Goal: Task Accomplishment & Management: Manage account settings

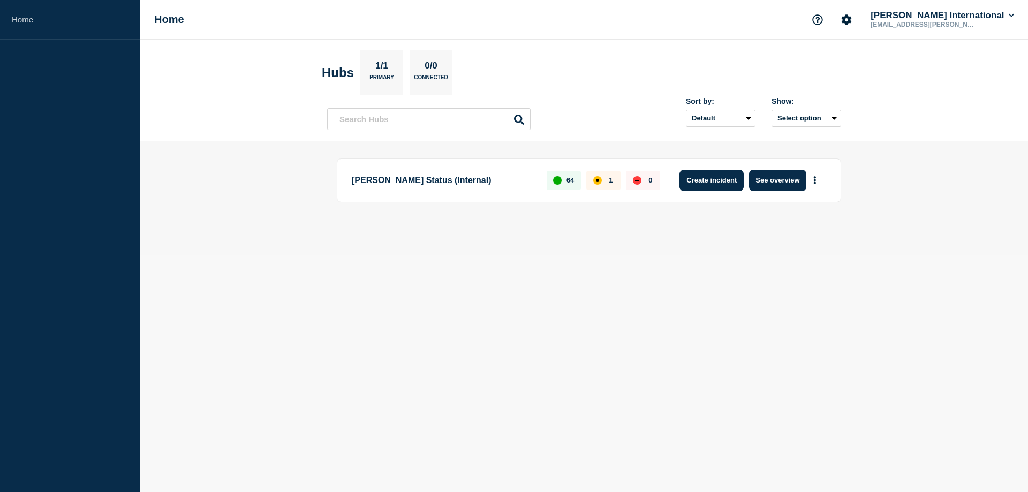
click at [708, 190] on button "Create incident" at bounding box center [712, 180] width 64 height 21
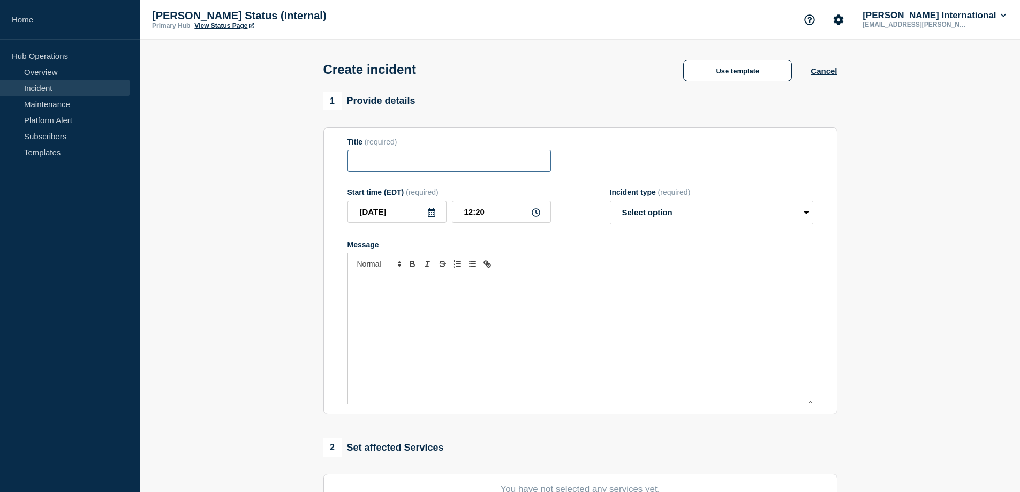
click at [414, 168] on input "Title" at bounding box center [450, 161] width 204 height 22
drag, startPoint x: 404, startPoint y: 162, endPoint x: 309, endPoint y: 165, distance: 94.8
click at [309, 165] on section "1 Provide details Title (required) Service un Start time (EDT) (required) [DATE…" at bounding box center [580, 398] width 880 height 613
paste input "'Service Unavailable' error when creating labels"
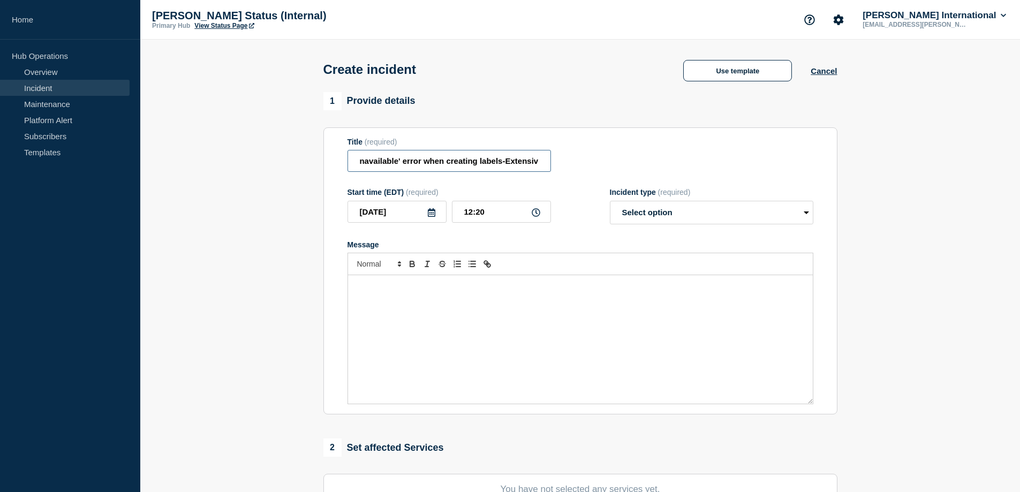
type input "'Service Unavailable' error when creating labels-Extensiv"
click at [533, 217] on icon at bounding box center [536, 212] width 9 height 9
click at [506, 213] on input "12:20" at bounding box center [501, 212] width 99 height 22
type input "12:16"
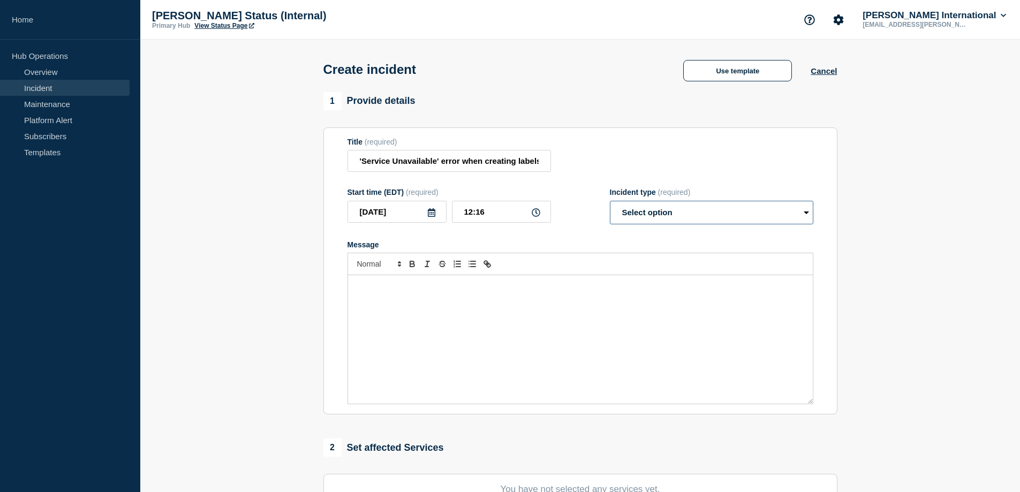
click at [646, 209] on select "Select option Investigating Identified Monitoring" at bounding box center [712, 213] width 204 height 24
select select "investigating"
click at [610, 203] on select "Select option Investigating Identified Monitoring" at bounding box center [712, 213] width 204 height 24
click at [445, 308] on div "Message" at bounding box center [580, 339] width 465 height 129
click at [550, 289] on p "Ther is an issue with generating shipping labels from Extensiv 3PL warehouse ma…" at bounding box center [580, 287] width 449 height 10
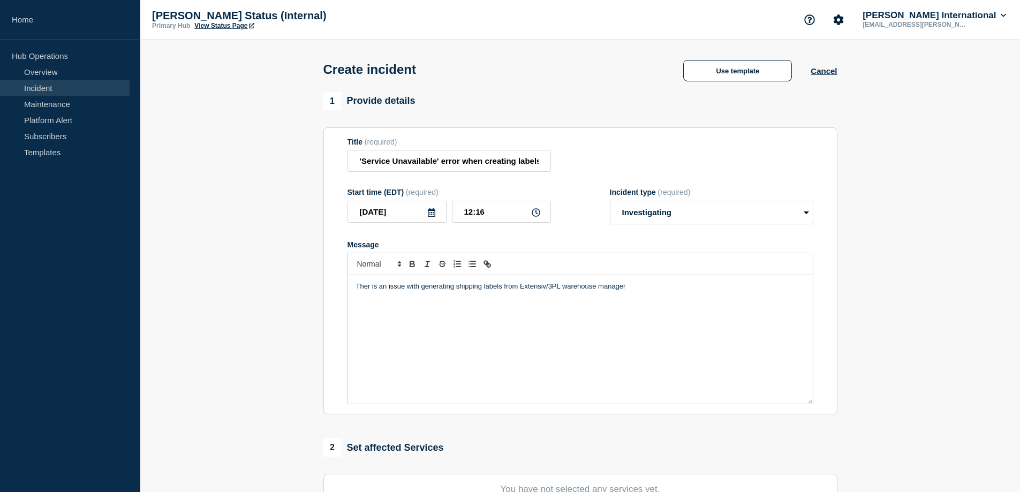
click at [651, 289] on p "Ther is an issue with generating shipping labels from Extensiv/3PL warehouse ma…" at bounding box center [580, 287] width 449 height 10
click at [371, 291] on p "Ther is an issue with generating shipping labels from Extensiv/3PL warehouse ma…" at bounding box center [580, 287] width 449 height 10
click at [697, 285] on p "There is an issue with generating shipping labels from Extensiv/3PL warehouse m…" at bounding box center [580, 287] width 449 height 10
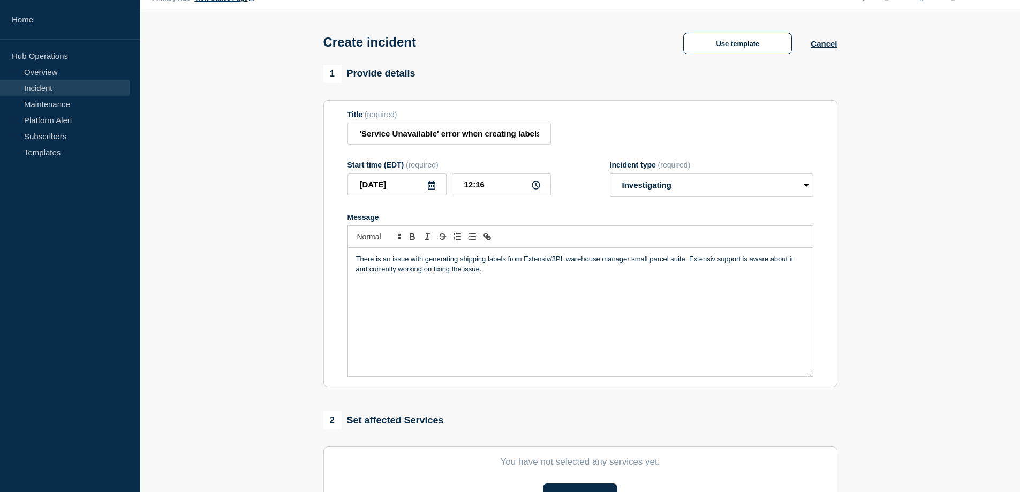
scroll to position [161, 0]
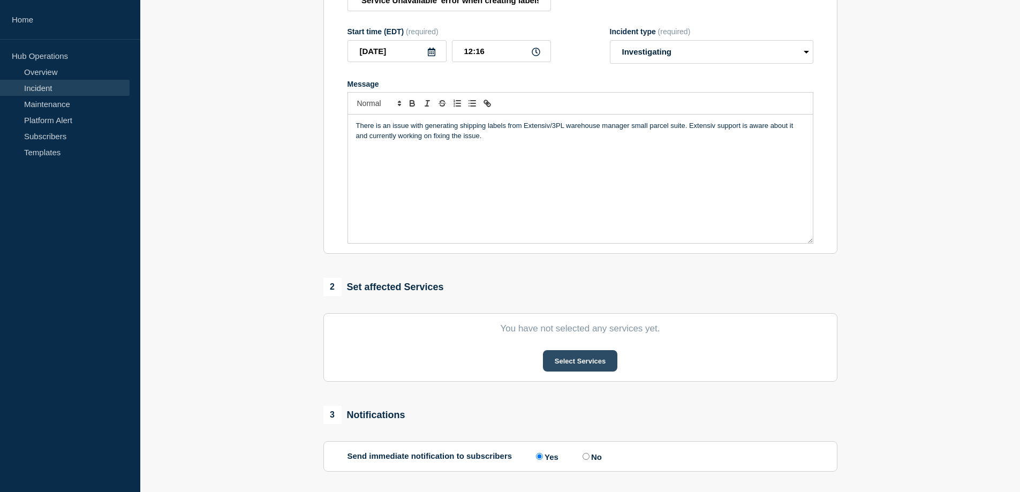
click at [573, 358] on button "Select Services" at bounding box center [580, 360] width 74 height 21
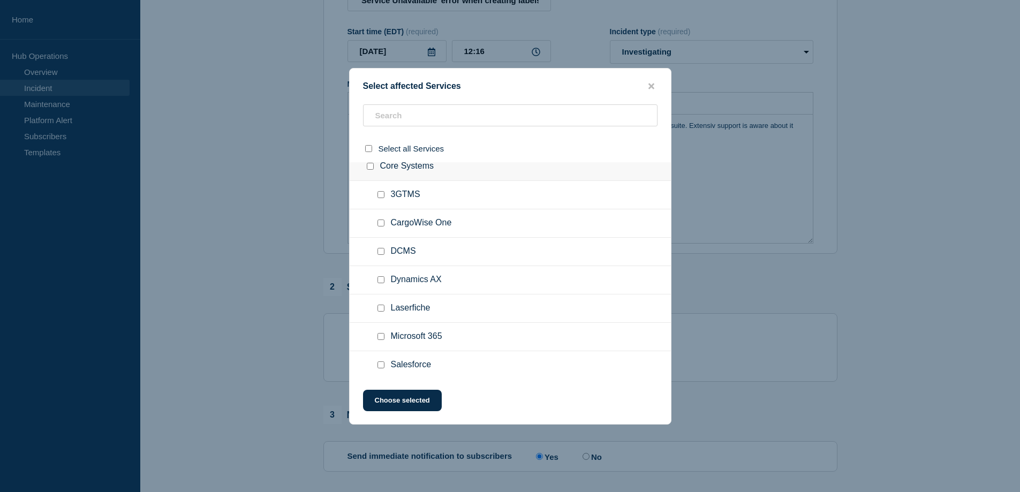
scroll to position [0, 0]
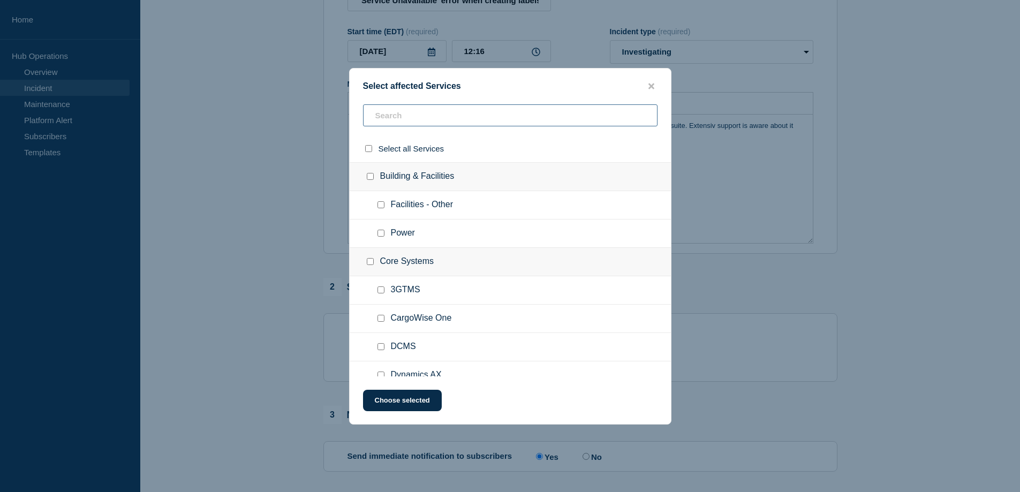
click at [464, 122] on input "text" at bounding box center [510, 115] width 295 height 22
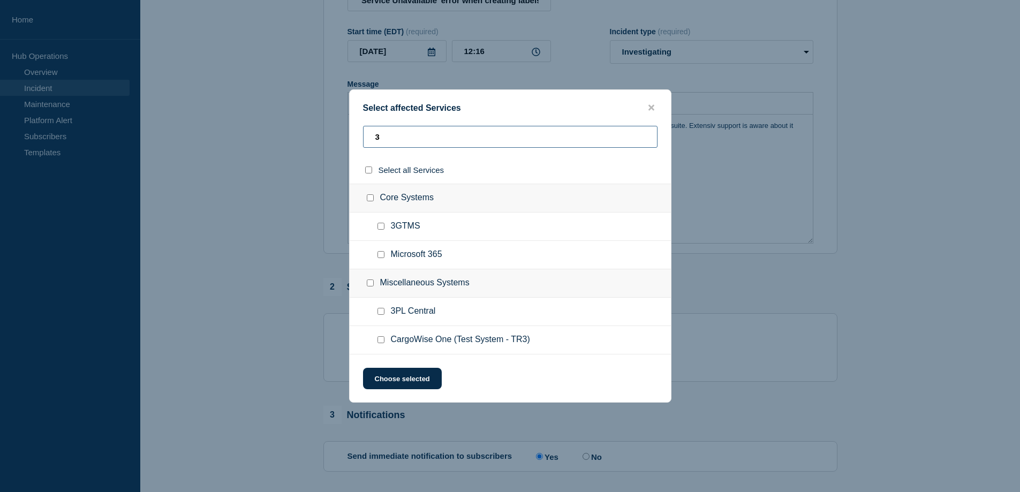
type input "3"
click at [384, 313] on input "3PL Central checkbox" at bounding box center [381, 311] width 7 height 7
checkbox input "true"
click at [415, 383] on button "Choose selected" at bounding box center [402, 378] width 79 height 21
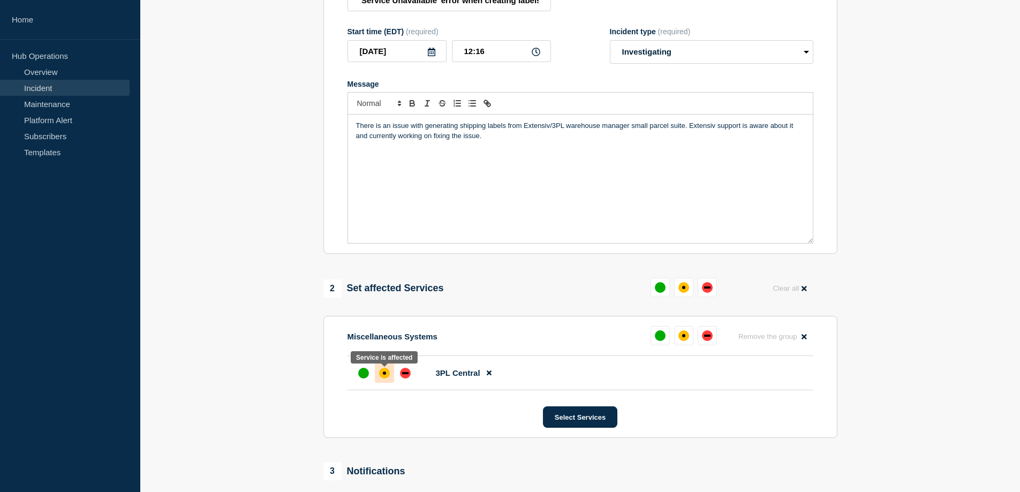
click at [383, 375] on div "affected" at bounding box center [384, 373] width 3 height 3
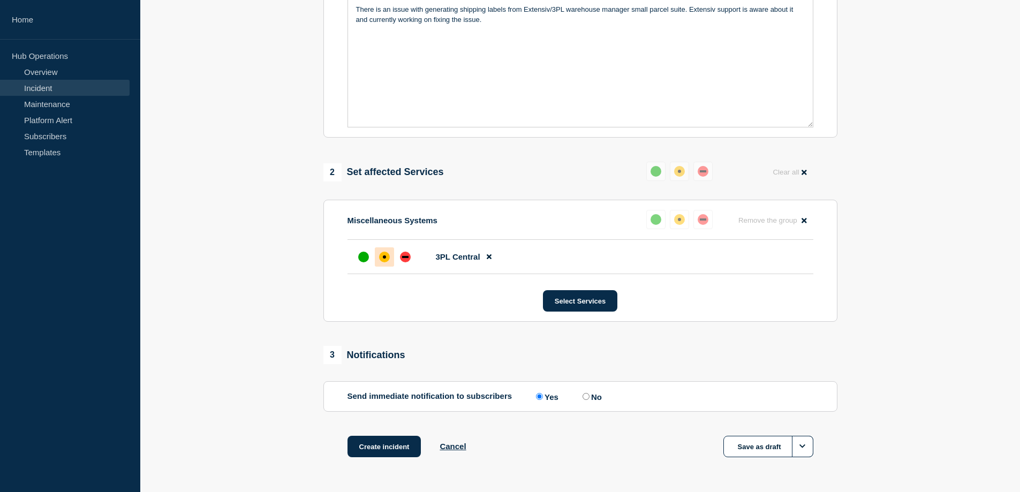
scroll to position [314, 0]
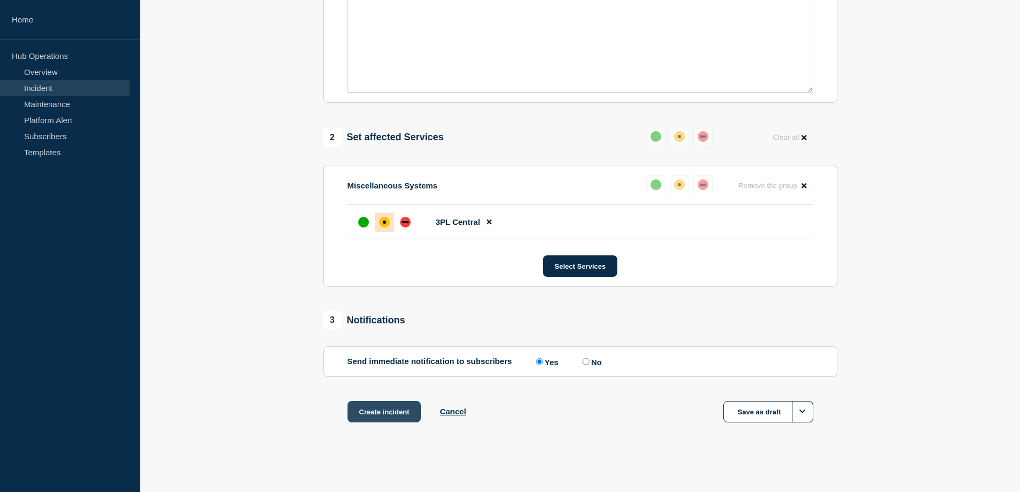
click at [389, 415] on button "Create incident" at bounding box center [385, 411] width 74 height 21
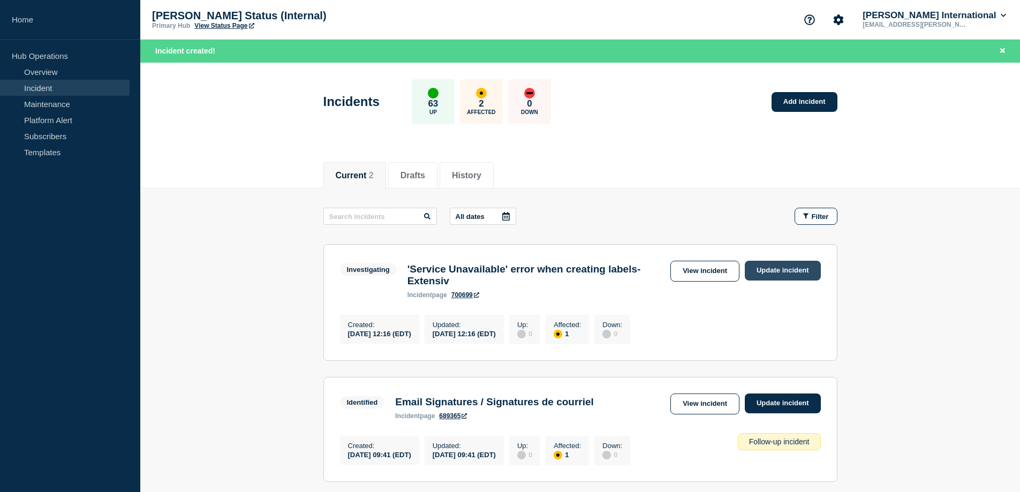
click at [765, 274] on link "Update incident" at bounding box center [783, 271] width 76 height 20
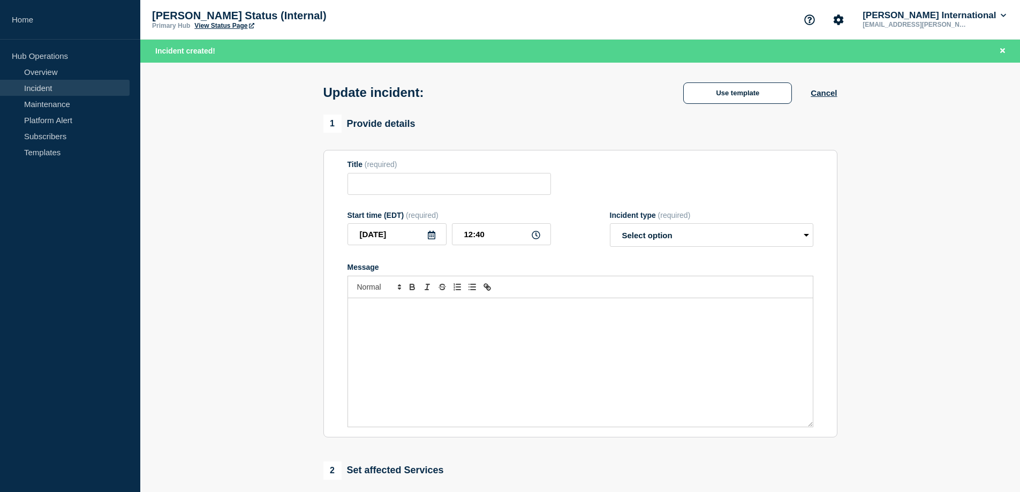
type input "'Service Unavailable' error when creating labels-Extensiv"
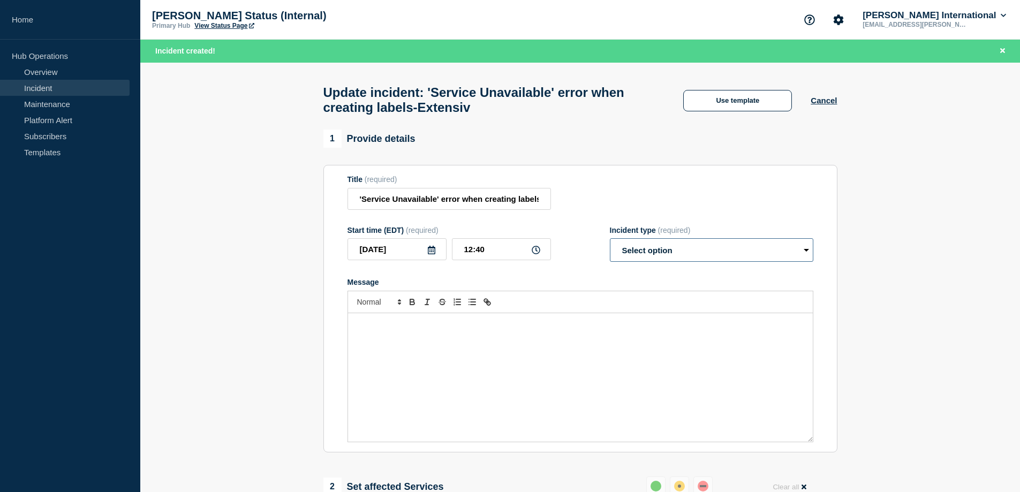
click at [713, 260] on select "Select option Investigating Identified Monitoring Resolved" at bounding box center [712, 250] width 204 height 24
select select "monitoring"
click at [610, 244] on select "Select option Investigating Identified Monitoring Resolved" at bounding box center [712, 250] width 204 height 24
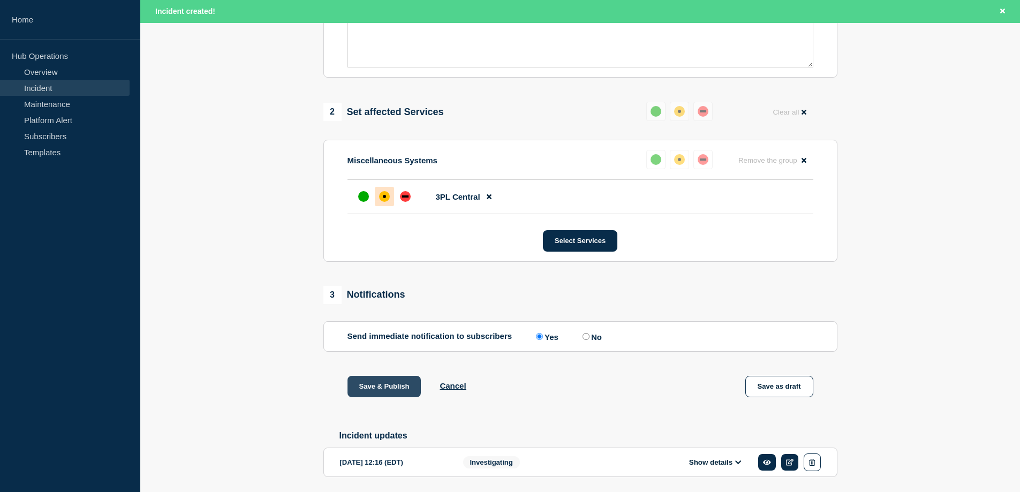
click at [364, 397] on button "Save & Publish" at bounding box center [385, 386] width 74 height 21
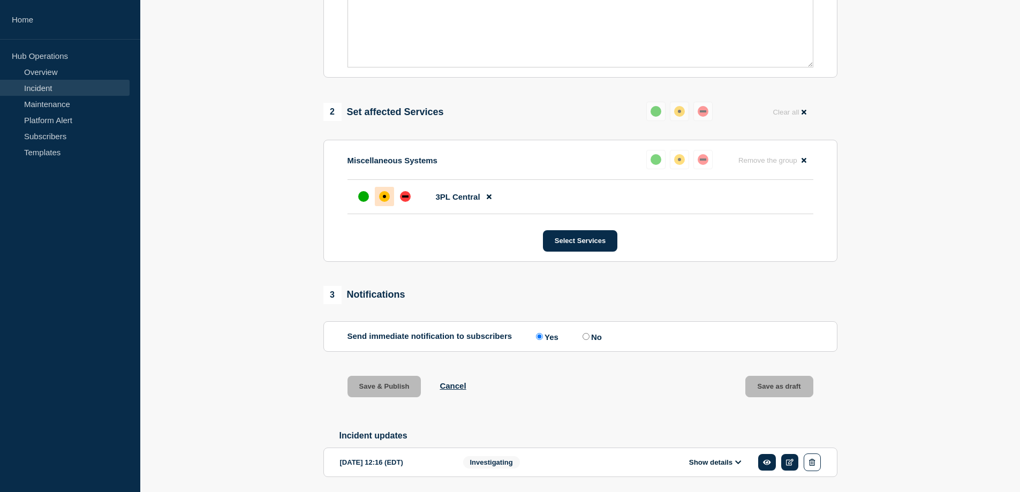
scroll to position [352, 0]
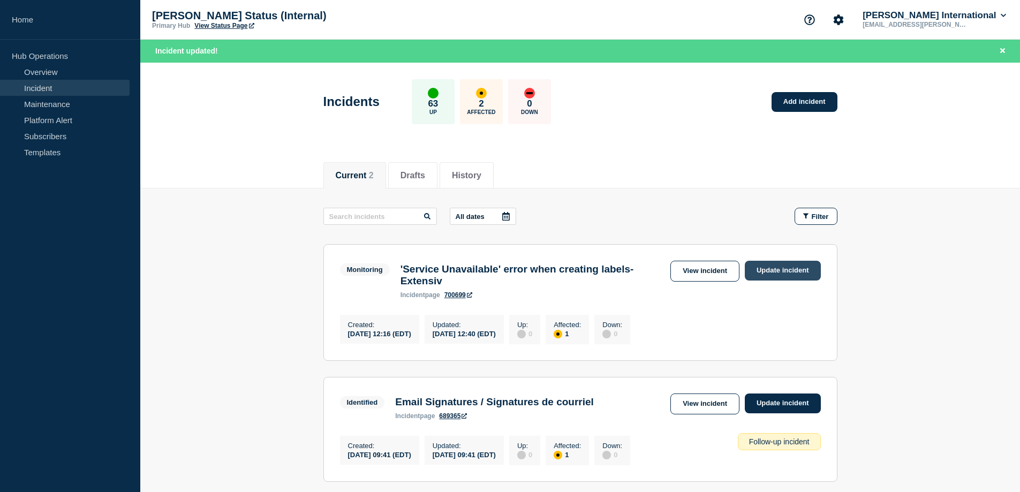
click at [788, 270] on link "Update incident" at bounding box center [783, 271] width 76 height 20
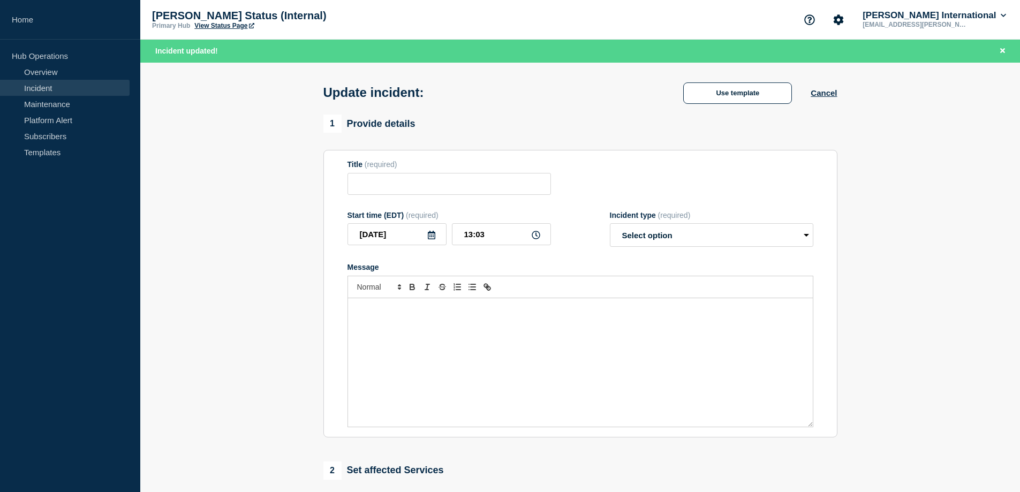
type input "'Service Unavailable' error when creating labels-Extensiv"
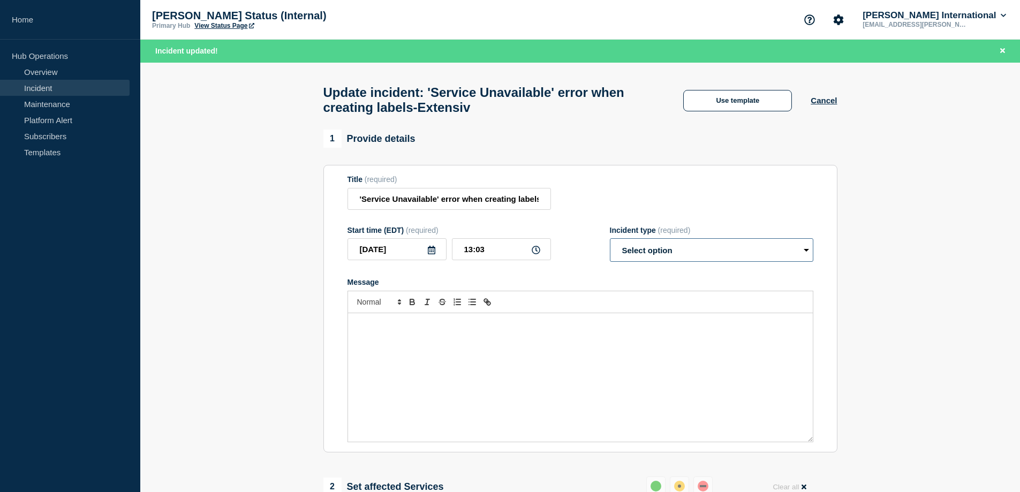
click at [694, 255] on select "Select option Investigating Identified Monitoring Resolved" at bounding box center [712, 250] width 204 height 24
select select "resolved"
click at [610, 244] on select "Select option Investigating Identified Monitoring Resolved" at bounding box center [712, 250] width 204 height 24
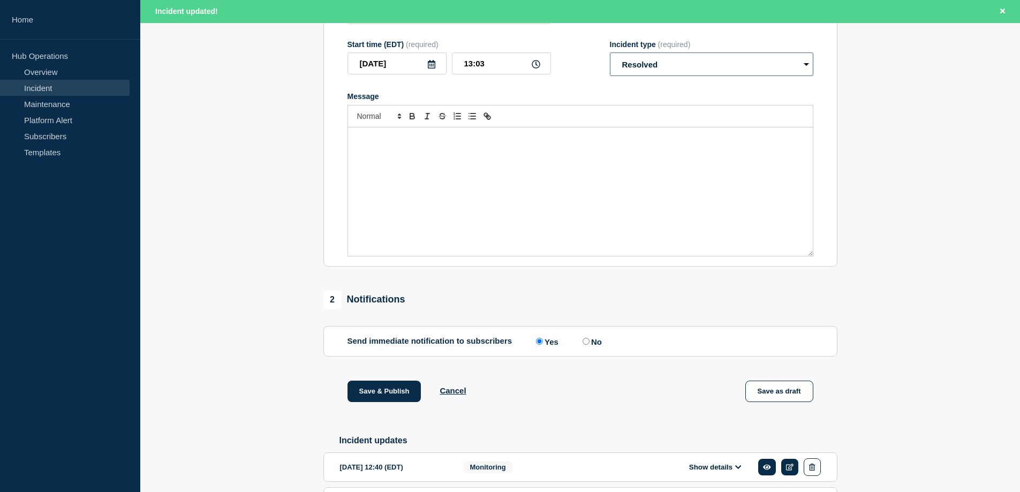
scroll to position [268, 0]
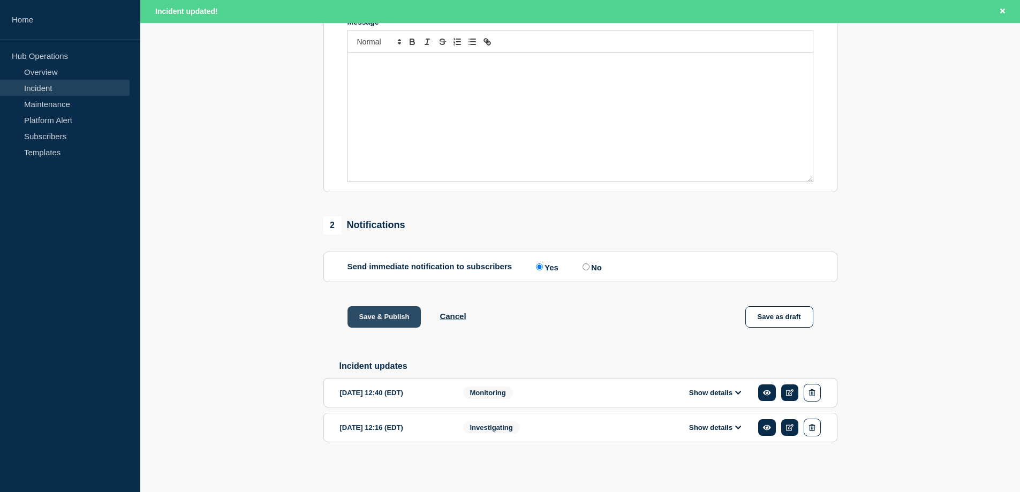
click at [368, 322] on button "Save & Publish" at bounding box center [385, 316] width 74 height 21
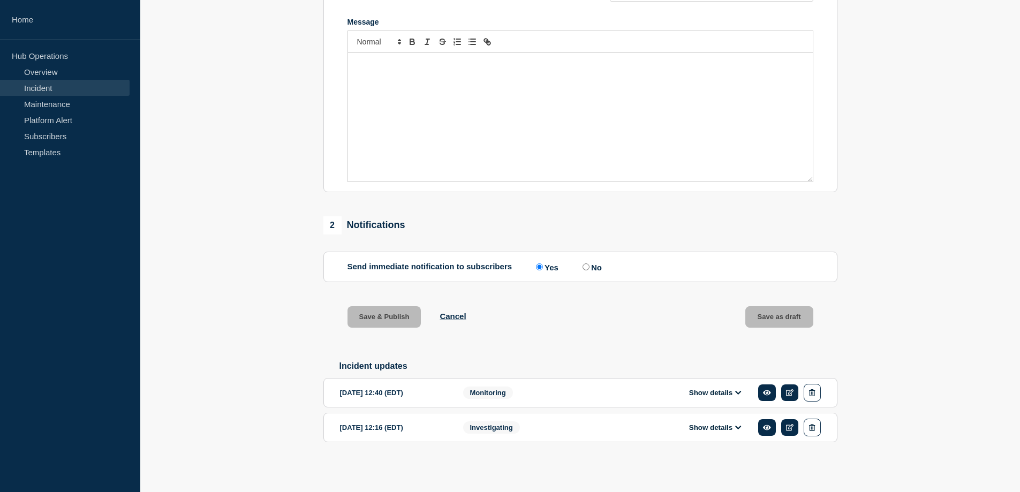
scroll to position [246, 0]
